Goal: Answer question/provide support: Share knowledge or assist other users

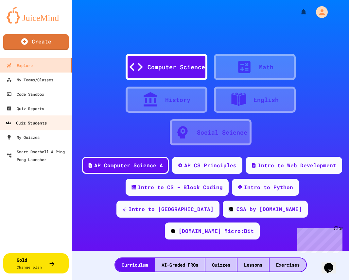
click at [40, 124] on div "Quiz Students" at bounding box center [26, 123] width 41 height 8
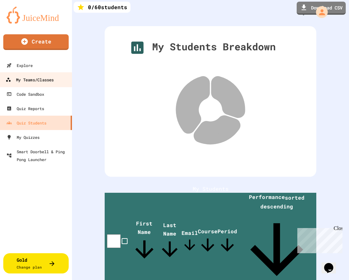
click at [41, 75] on link "My Teams/Classes" at bounding box center [36, 79] width 74 height 15
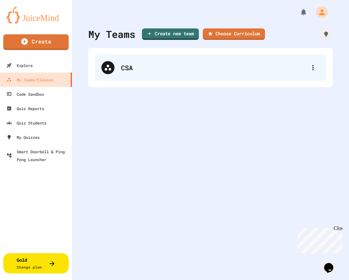
click at [145, 80] on div "CSA" at bounding box center [210, 68] width 231 height 26
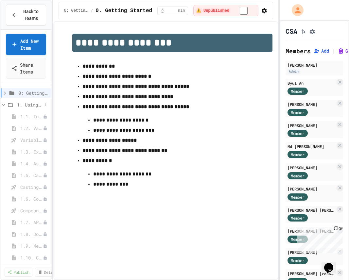
click at [4, 105] on icon at bounding box center [3, 105] width 3 height 2
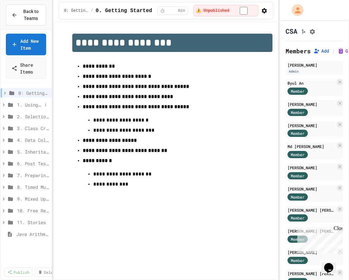
click at [24, 104] on span "1. Using Objects and Methods" at bounding box center [29, 104] width 25 height 7
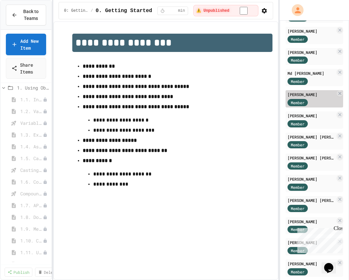
scroll to position [87, 0]
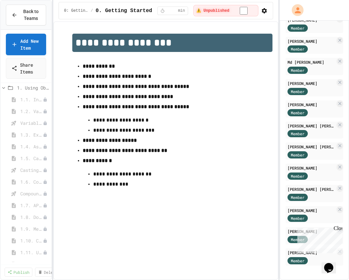
click at [337, 229] on div "Close" at bounding box center [337, 229] width 8 height 8
click at [330, 263] on icon "$i18n('chat', 'chat_widget')" at bounding box center [328, 268] width 9 height 10
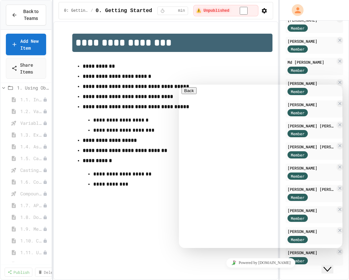
click at [179, 85] on textarea at bounding box center [179, 85] width 0 height 0
click at [179, 85] on div "**********" at bounding box center [179, 85] width 0 height 0
click at [179, 85] on textarea "**********" at bounding box center [179, 85] width 0 height 0
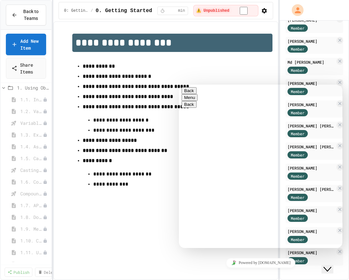
click at [179, 85] on textarea "**********" at bounding box center [179, 85] width 0 height 0
type textarea "**********"
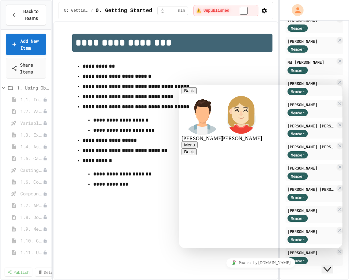
click at [179, 85] on div "Rate this chat Upload File Insert emoji" at bounding box center [179, 85] width 0 height 0
click at [179, 85] on textarea at bounding box center [179, 85] width 0 height 0
type textarea "**********"
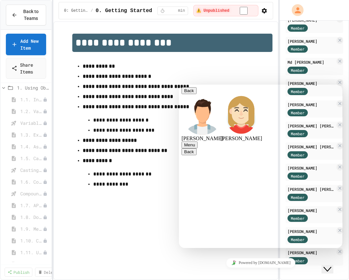
click at [190, 94] on button "Back" at bounding box center [188, 90] width 15 height 7
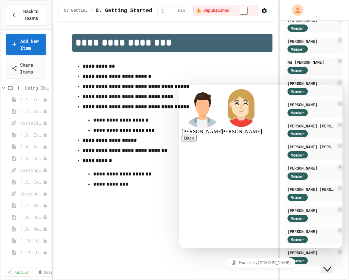
scroll to position [5, 0]
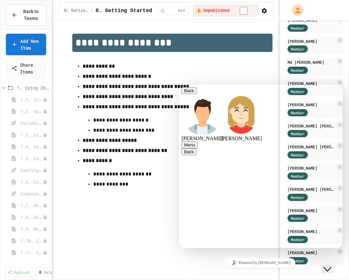
scroll to position [21, 0]
click at [197, 141] on button "Menu" at bounding box center [189, 144] width 16 height 7
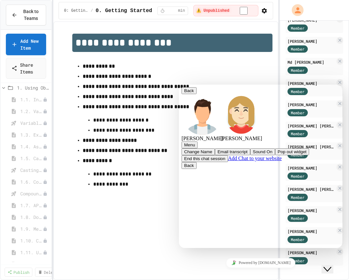
click at [310, 94] on div "[PERSON_NAME]" at bounding box center [260, 117] width 158 height 47
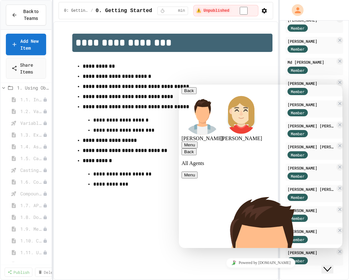
click at [197, 172] on button "Menu" at bounding box center [189, 175] width 16 height 7
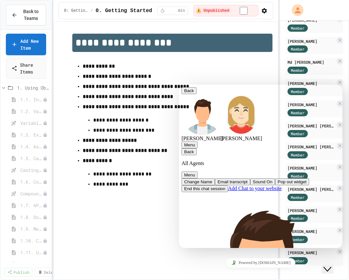
click at [196, 148] on div "Back All Agents" at bounding box center [260, 157] width 158 height 18
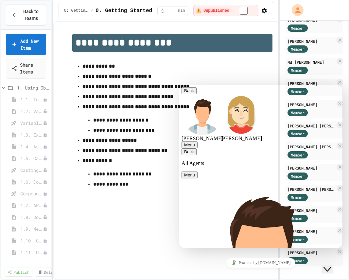
click at [184, 149] on icon "button" at bounding box center [184, 151] width 0 height 5
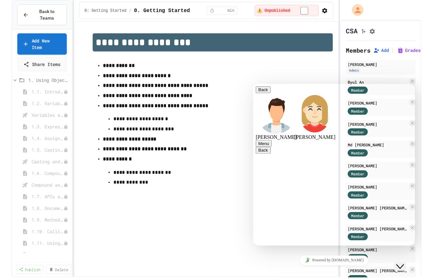
scroll to position [0, 0]
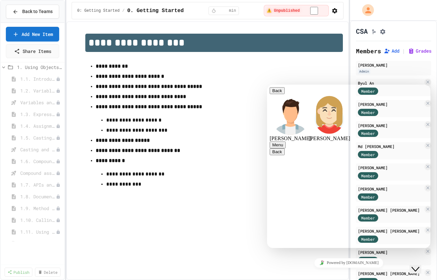
click at [348, 94] on div "[PERSON_NAME]" at bounding box center [349, 117] width 158 height 47
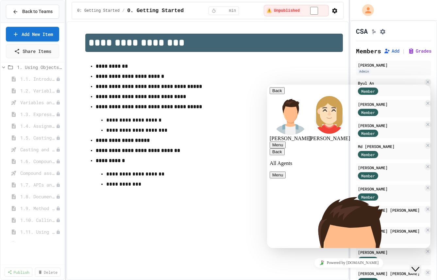
scroll to position [5, 0]
click at [348, 148] on div "Back All Agents" at bounding box center [349, 157] width 158 height 18
click at [272, 149] on icon "button" at bounding box center [272, 151] width 0 height 5
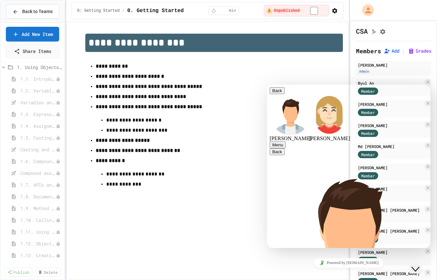
scroll to position [21, 0]
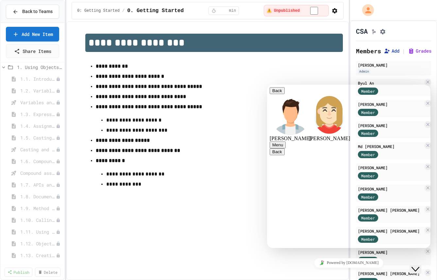
click at [348, 52] on button "Add" at bounding box center [392, 51] width 16 height 7
click at [278, 94] on button "Back" at bounding box center [277, 90] width 15 height 7
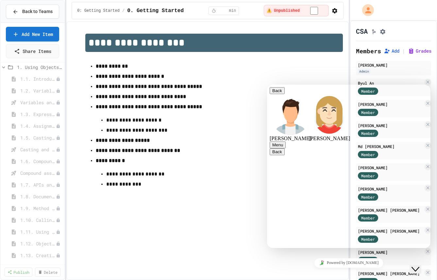
scroll to position [21, 0]
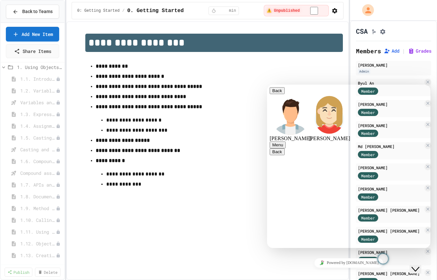
click at [267, 85] on textarea at bounding box center [267, 85] width 0 height 0
type textarea "**********"
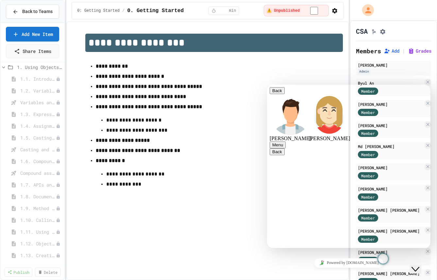
click at [267, 85] on textarea at bounding box center [267, 85] width 0 height 0
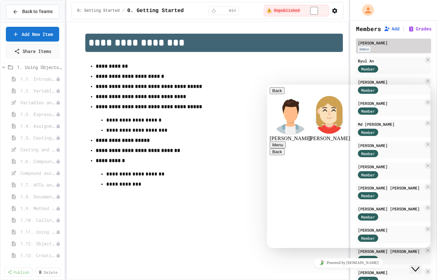
scroll to position [0, 0]
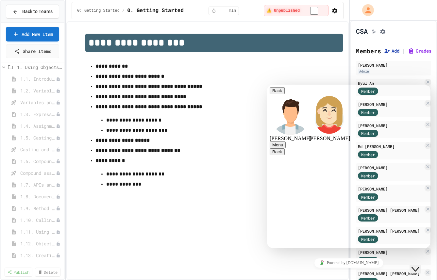
click at [348, 54] on icon at bounding box center [387, 51] width 7 height 7
drag, startPoint x: 227, startPoint y: 119, endPoint x: 221, endPoint y: 101, distance: 19.0
click at [348, 266] on icon "Close Chat This icon closes the chat window." at bounding box center [415, 269] width 8 height 8
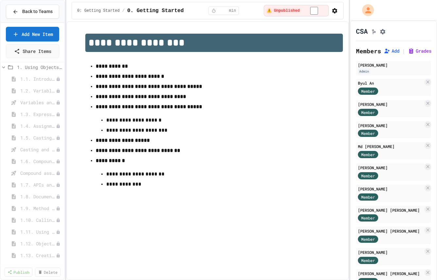
click at [348, 32] on icon "Assignment Settings" at bounding box center [382, 31] width 7 height 7
click at [348, 273] on img "$i18n('chat', 'chat_widget')" at bounding box center [411, 273] width 0 height 0
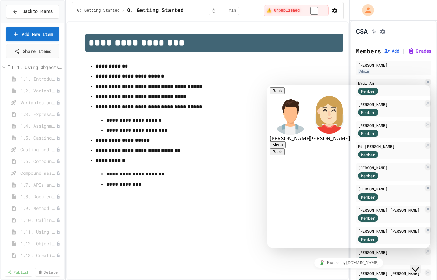
click at [267, 85] on textarea at bounding box center [267, 85] width 0 height 0
type textarea "**********"
click at [286, 141] on button "Menu" at bounding box center [278, 144] width 16 height 7
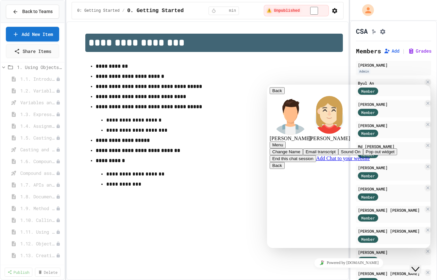
click at [286, 141] on button "Menu" at bounding box center [278, 144] width 16 height 7
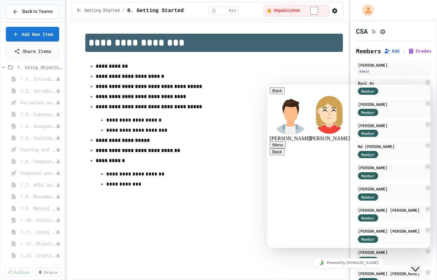
click at [348, 265] on icon "Close Chat This icon closes the chat window." at bounding box center [415, 269] width 8 height 8
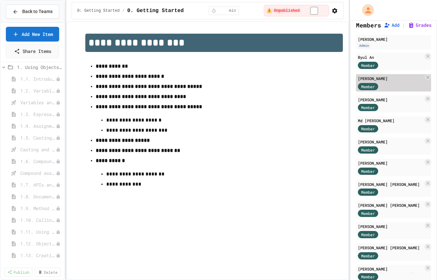
scroll to position [0, 0]
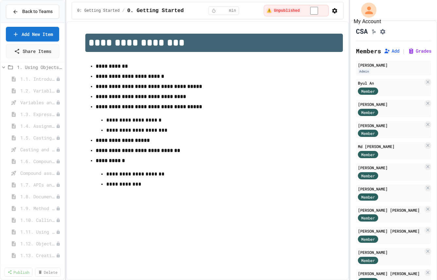
click at [348, 7] on icon "My Account" at bounding box center [368, 10] width 11 height 11
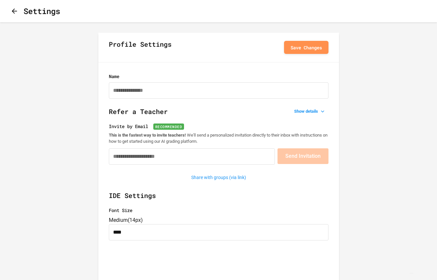
type input "**********"
click at [18, 13] on icon "button" at bounding box center [14, 11] width 8 height 8
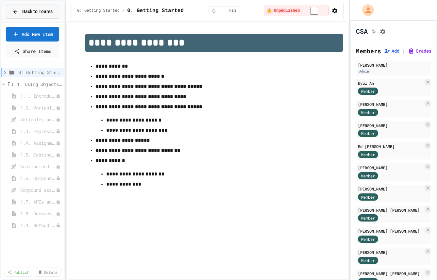
click at [16, 13] on icon at bounding box center [15, 12] width 6 height 6
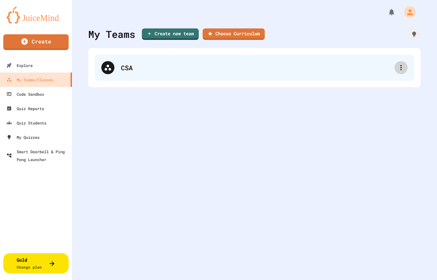
click at [348, 69] on icon at bounding box center [401, 68] width 8 height 8
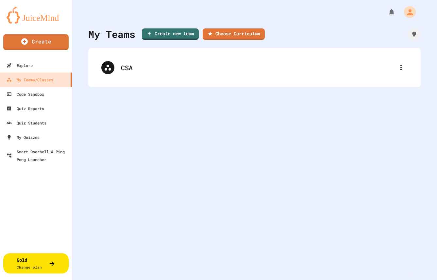
click at [348, 273] on img "$i18n('chat', 'chat_widget')" at bounding box center [411, 273] width 0 height 0
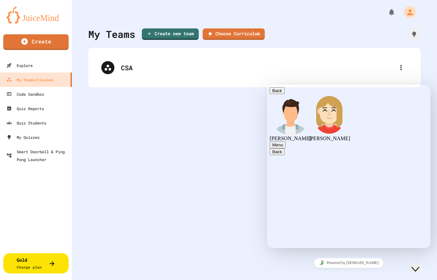
click at [348, 265] on icon "Close Chat This icon closes the chat window." at bounding box center [415, 269] width 8 height 8
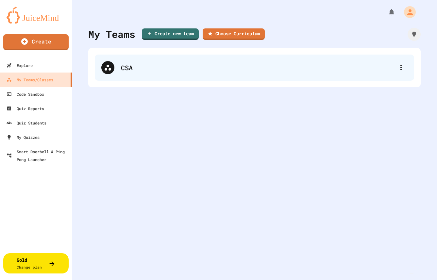
click at [348, 65] on div "CSA" at bounding box center [258, 68] width 274 height 10
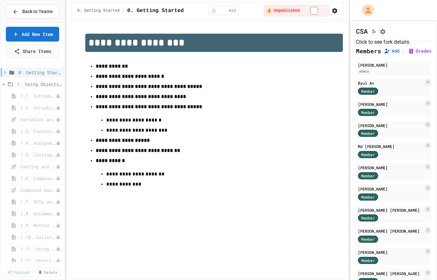
click at [348, 32] on icon "Click to see fork details" at bounding box center [373, 31] width 7 height 7
click at [348, 34] on icon "Assignment Settings" at bounding box center [382, 31] width 5 height 5
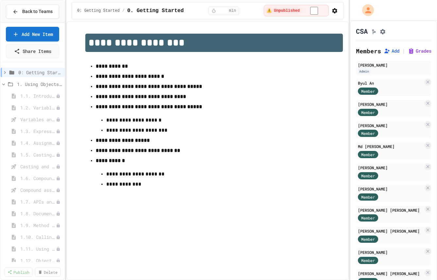
click at [348, 273] on img "$i18n('chat', 'chat_widget')" at bounding box center [411, 273] width 0 height 0
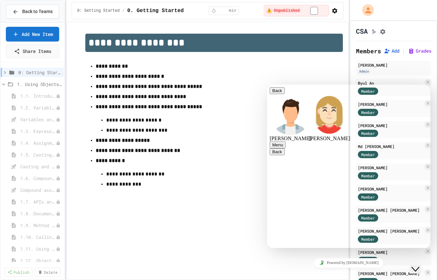
click at [267, 85] on div "Rate this chat Upload File Insert emoji" at bounding box center [267, 85] width 0 height 0
click at [267, 85] on textarea at bounding box center [267, 85] width 0 height 0
click at [286, 141] on button "Menu" at bounding box center [278, 144] width 16 height 7
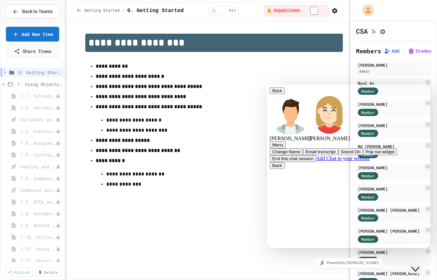
click at [286, 141] on button "Menu" at bounding box center [278, 144] width 16 height 7
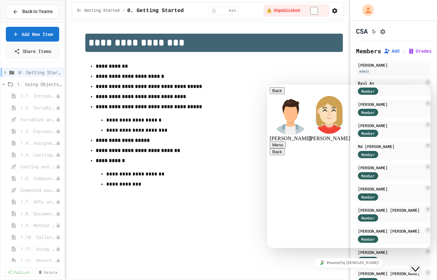
click at [348, 265] on icon "Close Chat This icon closes the chat window." at bounding box center [415, 269] width 8 height 8
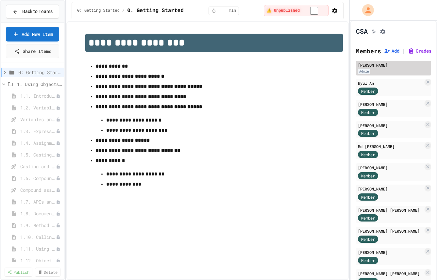
click at [348, 68] on div "[PERSON_NAME]" at bounding box center [393, 65] width 71 height 6
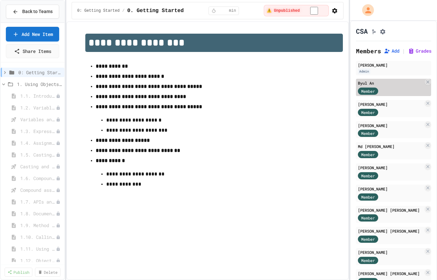
click at [348, 93] on span "Member" at bounding box center [368, 91] width 14 height 6
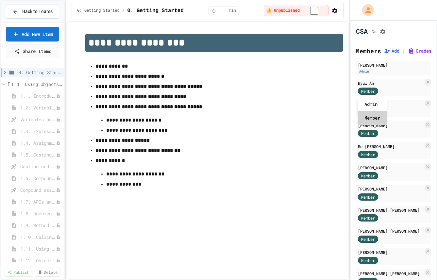
click at [348, 118] on div "Member" at bounding box center [372, 118] width 29 height 14
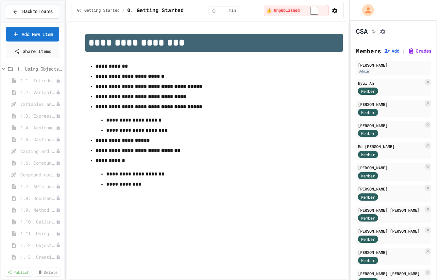
scroll to position [0, 0]
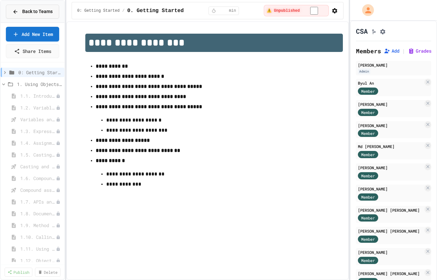
click at [24, 9] on span "Back to Teams" at bounding box center [37, 11] width 30 height 7
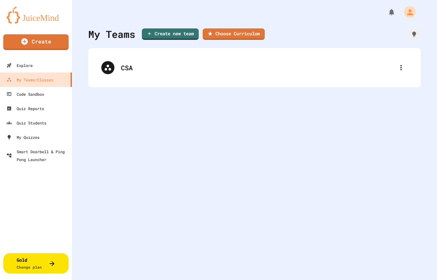
click at [348, 273] on img "$i18n('chat', 'chat_widget')" at bounding box center [411, 273] width 0 height 0
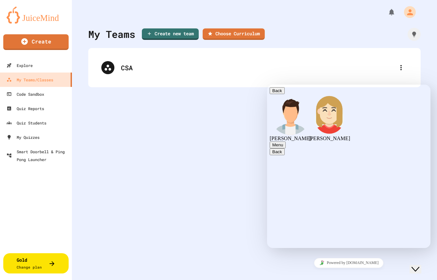
click at [267, 85] on div "Rate this chat Upload File Insert emoji" at bounding box center [267, 85] width 0 height 0
click at [267, 85] on textarea at bounding box center [267, 85] width 0 height 0
click at [190, 153] on div "My Teams Create new team Choose Curriculum CSA" at bounding box center [254, 140] width 365 height 280
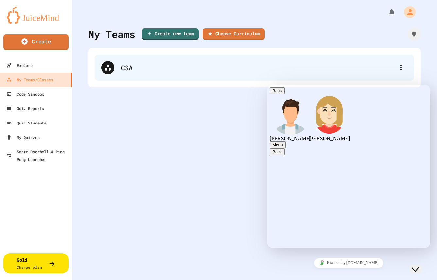
click at [113, 71] on div "CSA" at bounding box center [254, 68] width 319 height 26
click at [131, 68] on div "CSA" at bounding box center [258, 68] width 274 height 10
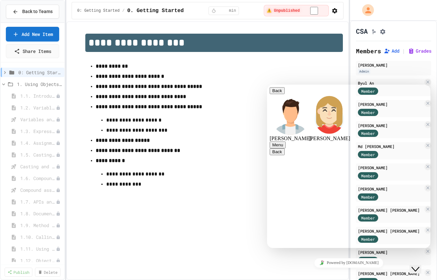
scroll to position [157, 0]
click at [120, 212] on div "**********" at bounding box center [207, 150] width 282 height 259
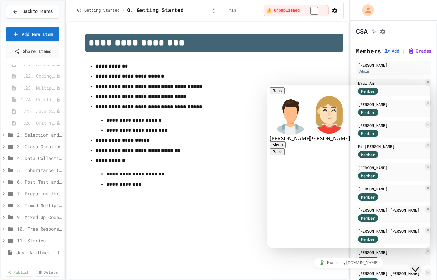
click at [43, 251] on span "Java Arithmetic" at bounding box center [35, 252] width 39 height 7
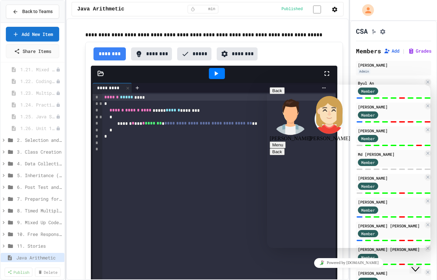
click at [267, 85] on textarea at bounding box center [267, 85] width 0 height 0
type textarea "**********"
click at [267, 85] on div "Rate this chat Upload File Insert emoji" at bounding box center [267, 85] width 0 height 0
click at [267, 85] on textarea at bounding box center [267, 85] width 0 height 0
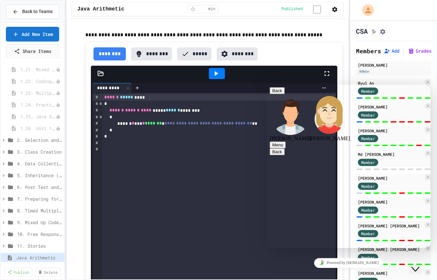
click at [267, 85] on textarea at bounding box center [267, 85] width 0 height 0
click at [286, 141] on button "Menu" at bounding box center [278, 144] width 16 height 7
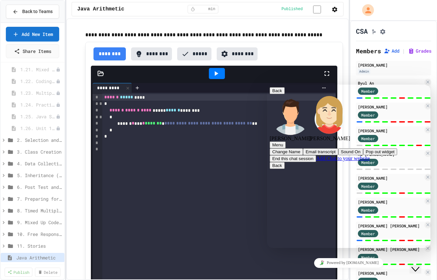
click at [286, 141] on button "Menu" at bounding box center [278, 144] width 16 height 7
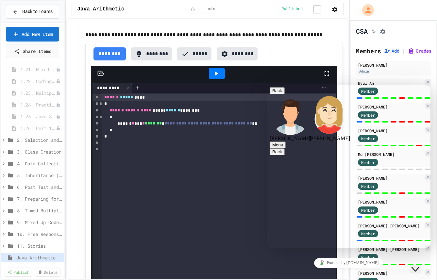
click at [348, 265] on button "Close Chat This icon closes the chat window." at bounding box center [415, 269] width 12 height 8
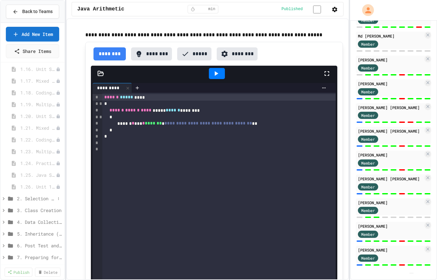
scroll to position [230, 0]
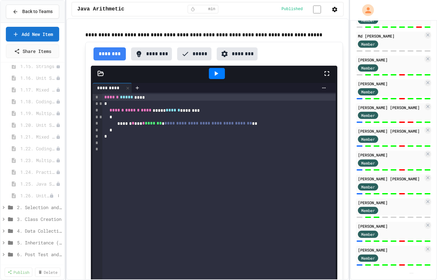
click at [26, 197] on span "1.26. Unit 1 Free Response Question (FRQ) Practice" at bounding box center [34, 195] width 29 height 7
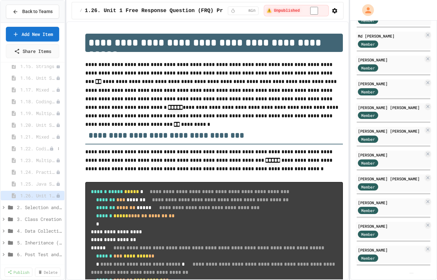
click at [37, 149] on span "1.22. Coding Practice 1b (1.7-1.15)" at bounding box center [34, 148] width 29 height 7
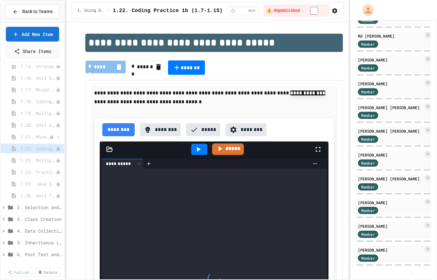
click at [37, 137] on span "1.21. Mixed Up Code Practice 1b (1.7-1.15)" at bounding box center [34, 136] width 29 height 7
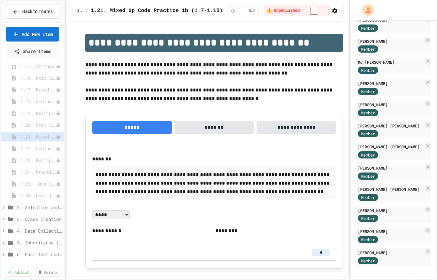
scroll to position [87, 0]
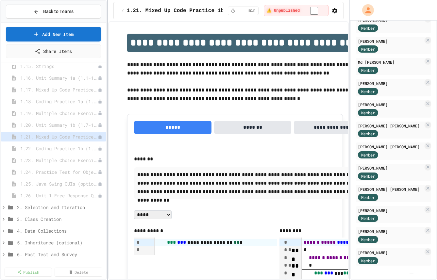
click at [108, 132] on div at bounding box center [107, 140] width 1 height 280
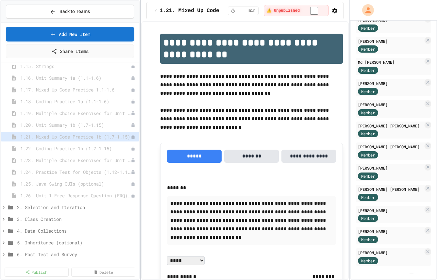
click at [141, 141] on div "**********" at bounding box center [218, 140] width 437 height 280
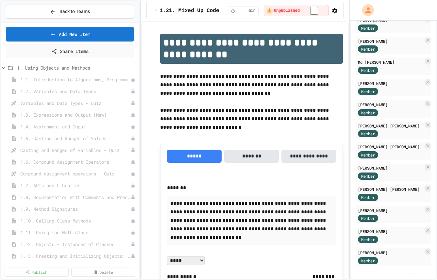
scroll to position [13, 0]
click at [85, 105] on span "Variables and Data Types - Quiz" at bounding box center [72, 106] width 104 height 7
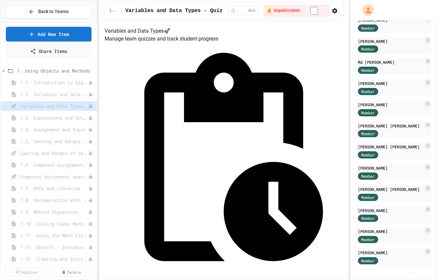
click at [89, 171] on div "Back to Teams Add New Item Share Items 0: Getting Started 1. Using Objects and …" at bounding box center [218, 140] width 437 height 280
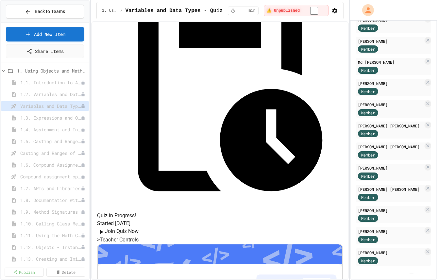
scroll to position [85, 0]
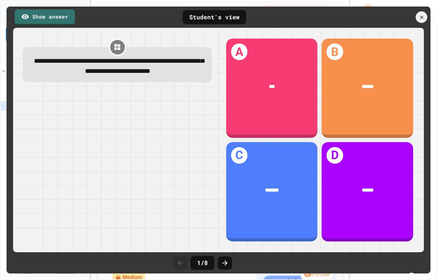
click at [348, 17] on icon at bounding box center [421, 17] width 6 height 6
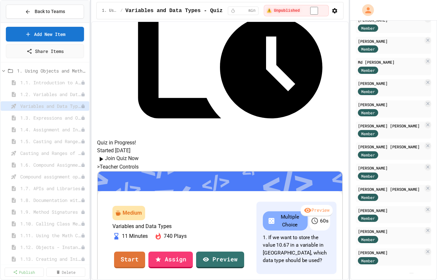
scroll to position [180, 0]
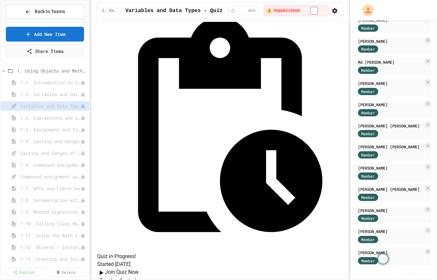
scroll to position [38, 0]
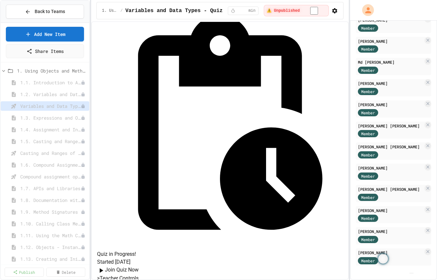
click at [348, 273] on img "$i18n('chat', 'chat_widget')" at bounding box center [411, 273] width 0 height 0
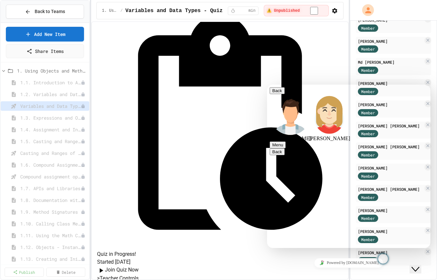
click at [286, 141] on button "Menu" at bounding box center [278, 144] width 16 height 7
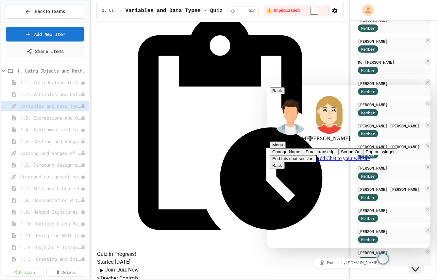
click at [348, 89] on div "Back [PERSON_NAME] Menu Change Name Email transcript Sound On Pop out widget En…" at bounding box center [349, 124] width 158 height 75
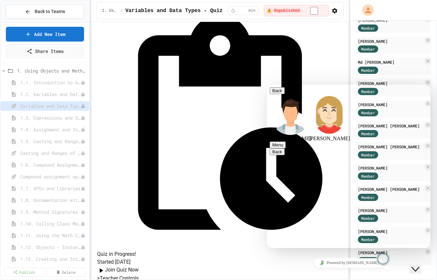
click at [286, 141] on button "Menu" at bounding box center [278, 144] width 16 height 7
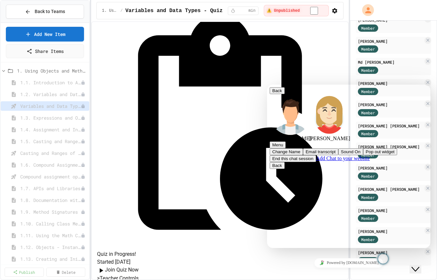
click at [348, 94] on div "[PERSON_NAME]" at bounding box center [349, 117] width 158 height 47
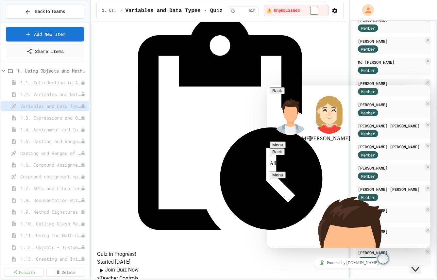
click at [348, 265] on button "Close Chat This icon closes the chat window." at bounding box center [415, 269] width 12 height 8
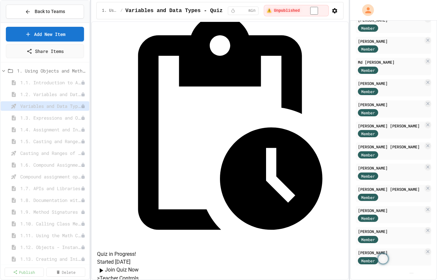
scroll to position [180, 0]
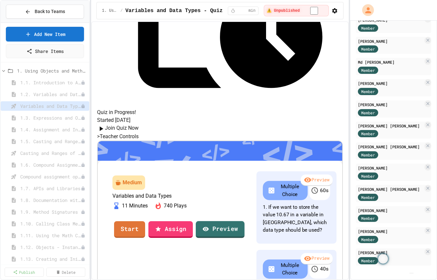
click at [240, 221] on link "Preview" at bounding box center [220, 229] width 49 height 17
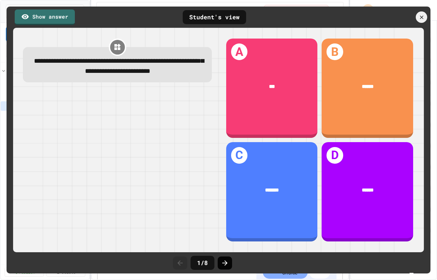
click at [222, 263] on icon at bounding box center [225, 263] width 8 height 8
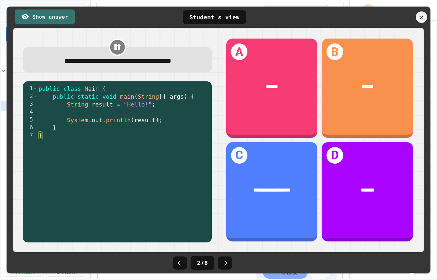
click at [222, 263] on icon at bounding box center [225, 263] width 8 height 8
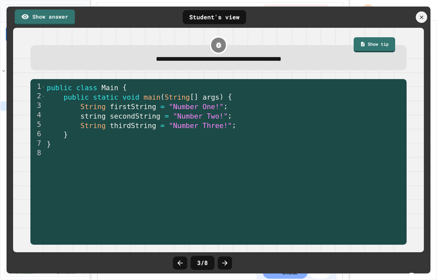
click at [222, 263] on icon at bounding box center [225, 263] width 8 height 8
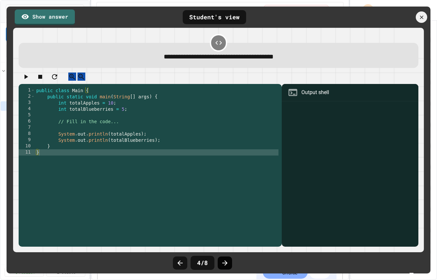
click at [226, 259] on icon at bounding box center [225, 263] width 8 height 8
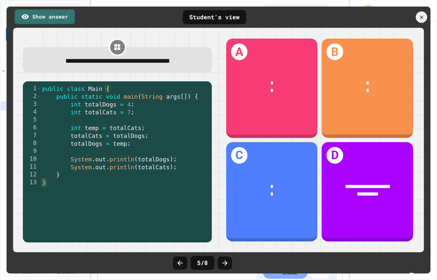
click at [226, 259] on icon at bounding box center [225, 263] width 8 height 8
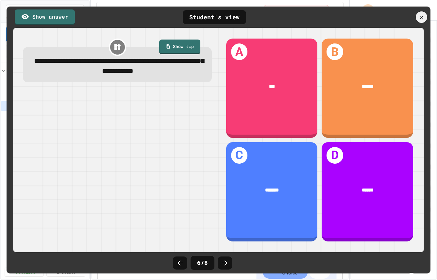
click at [226, 259] on icon at bounding box center [225, 263] width 8 height 8
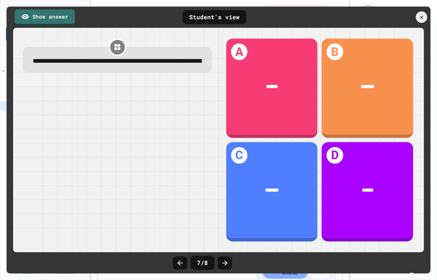
click at [226, 259] on icon at bounding box center [225, 263] width 8 height 8
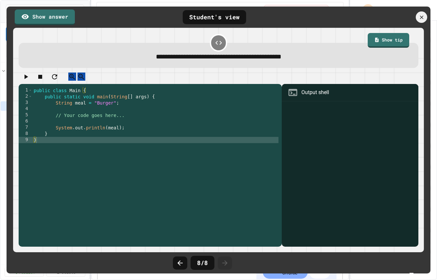
click at [226, 259] on icon at bounding box center [225, 263] width 8 height 8
click at [348, 19] on icon at bounding box center [421, 17] width 7 height 7
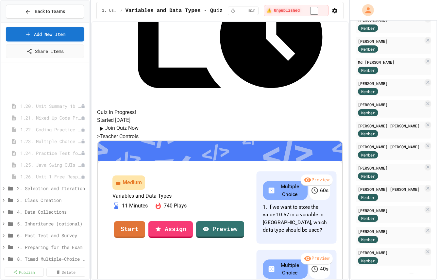
scroll to position [302, 0]
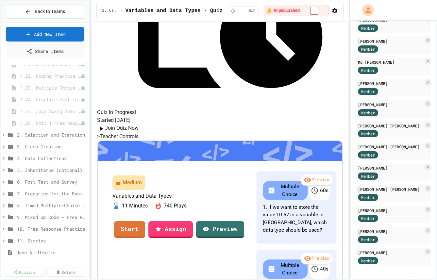
click at [348, 273] on img "$i18n('chat', 'chat_widget')" at bounding box center [411, 273] width 0 height 0
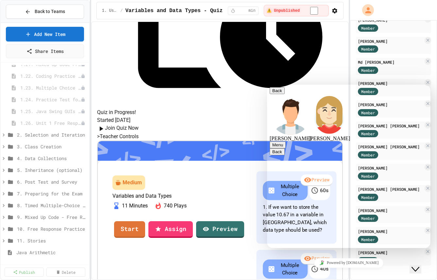
scroll to position [213, 0]
click at [286, 141] on button "Menu" at bounding box center [278, 144] width 16 height 7
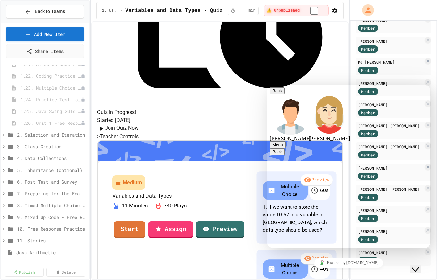
click at [286, 141] on button "Menu" at bounding box center [278, 144] width 16 height 7
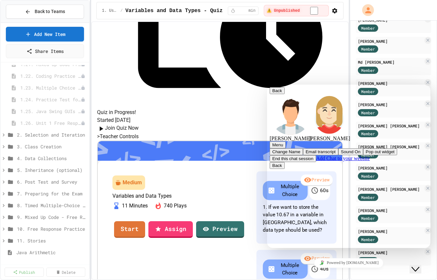
click at [348, 94] on div "[PERSON_NAME]" at bounding box center [349, 117] width 158 height 47
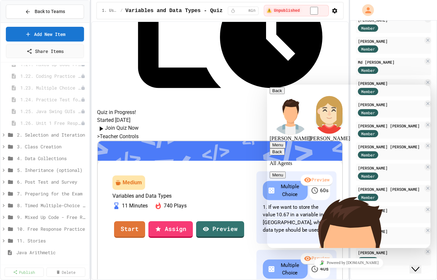
click at [338, 148] on div "Back All Agents" at bounding box center [349, 157] width 158 height 18
click at [348, 265] on icon "Close Chat This icon closes the chat window." at bounding box center [415, 269] width 8 height 8
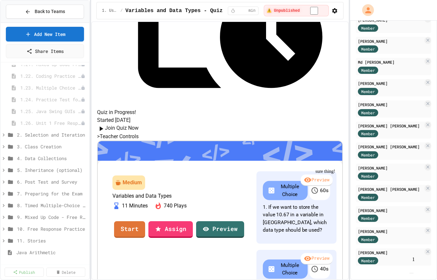
click at [222, 166] on div "Medium Variables and Data Types 11 Minutes 740 Plays Start Assign Preview" at bounding box center [178, 247] width 150 height 163
click at [348, 273] on img "$i18n('chat', 'chat_widget')" at bounding box center [411, 273] width 0 height 0
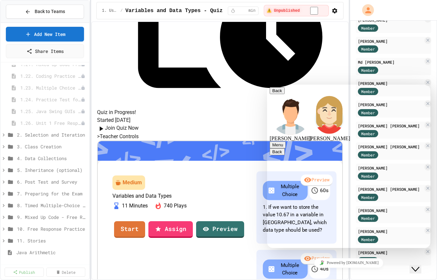
scroll to position [243, 0]
click at [348, 267] on icon "$i18n('chat', 'chat_widget')" at bounding box center [415, 269] width 8 height 5
